Goal: Transaction & Acquisition: Purchase product/service

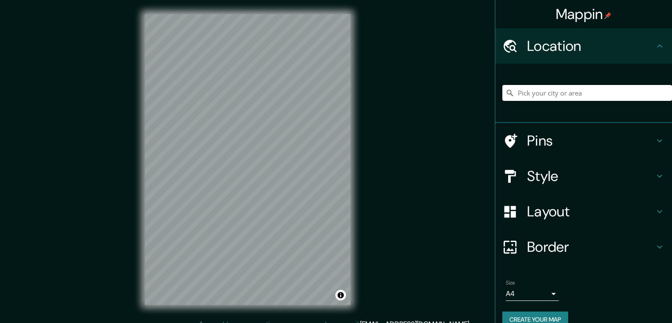
click at [541, 98] on input "Pick your city or area" at bounding box center [588, 93] width 170 height 16
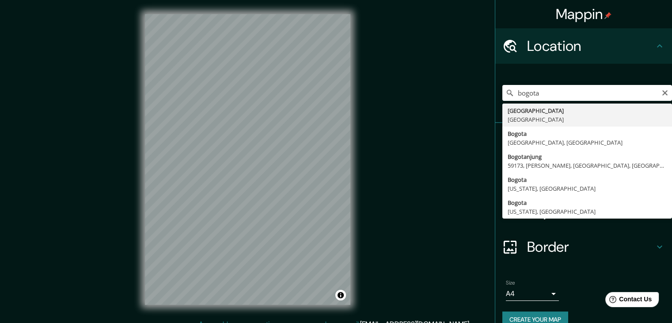
type input "Bogotá, Colombia"
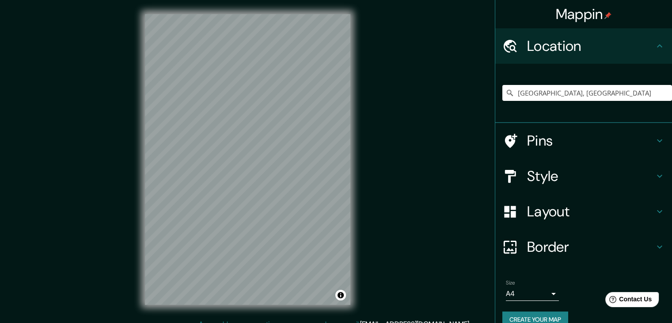
click at [563, 168] on h4 "Style" at bounding box center [590, 176] width 127 height 18
click at [645, 174] on div "Style" at bounding box center [583, 175] width 177 height 35
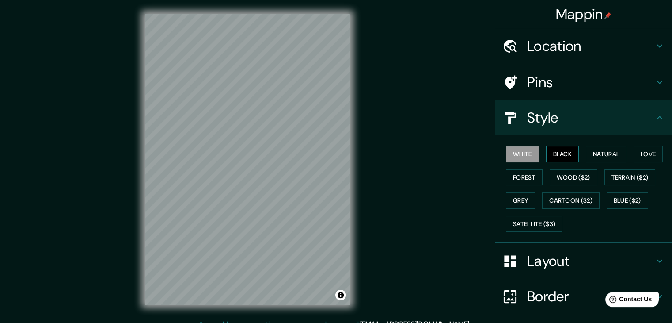
click at [563, 155] on button "Black" at bounding box center [562, 154] width 33 height 16
click at [586, 152] on button "Natural" at bounding box center [606, 154] width 41 height 16
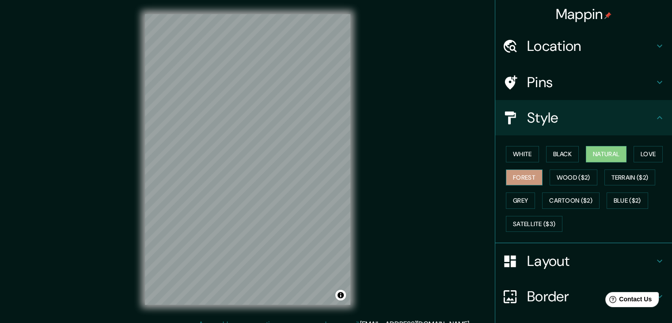
click at [522, 169] on button "Forest" at bounding box center [524, 177] width 37 height 16
click at [517, 159] on button "White" at bounding box center [522, 154] width 33 height 16
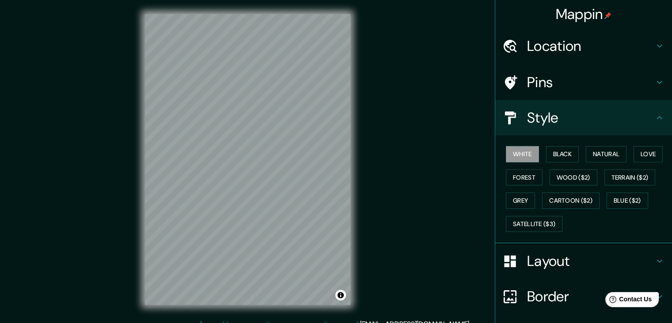
scroll to position [64, 0]
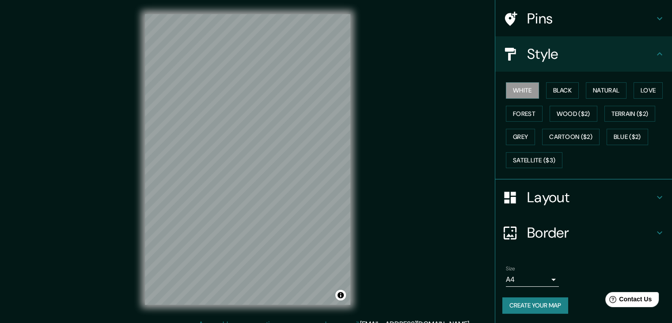
click at [537, 299] on button "Create your map" at bounding box center [536, 305] width 66 height 16
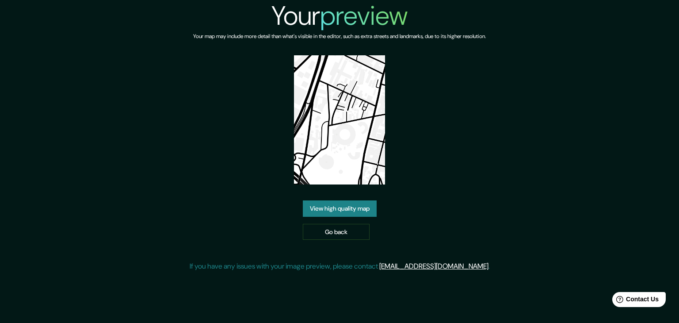
click at [315, 200] on link "View high quality map" at bounding box center [340, 208] width 74 height 16
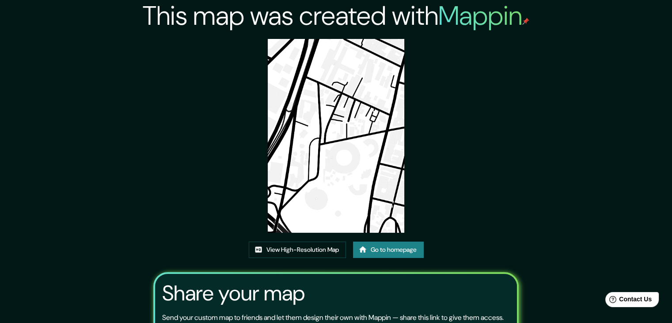
click at [320, 64] on img at bounding box center [336, 136] width 137 height 194
click at [284, 250] on link "View High-Resolution Map" at bounding box center [297, 249] width 97 height 16
